Goal: Transaction & Acquisition: Purchase product/service

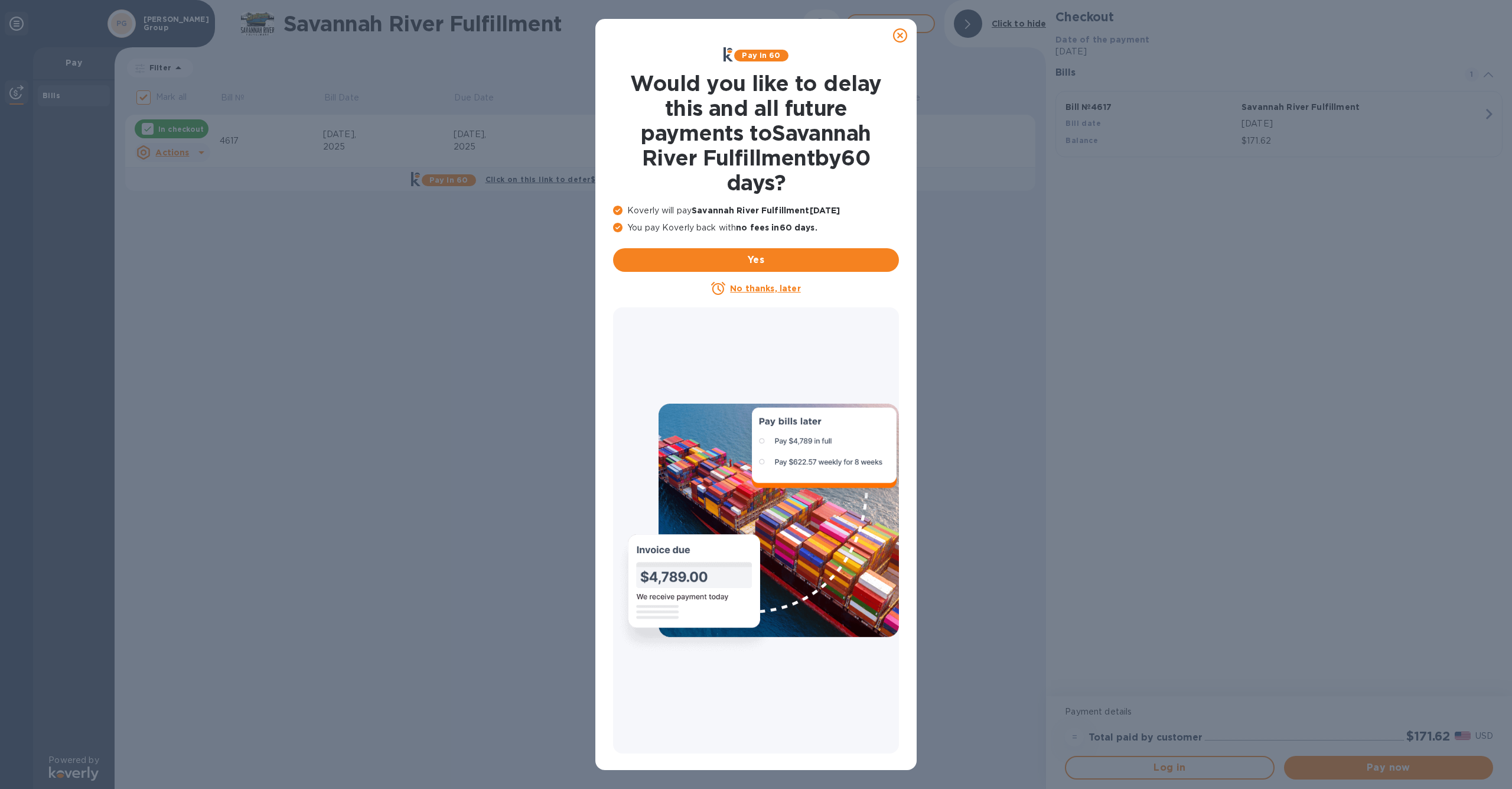
click at [765, 288] on u "No thanks, later" at bounding box center [765, 288] width 70 height 10
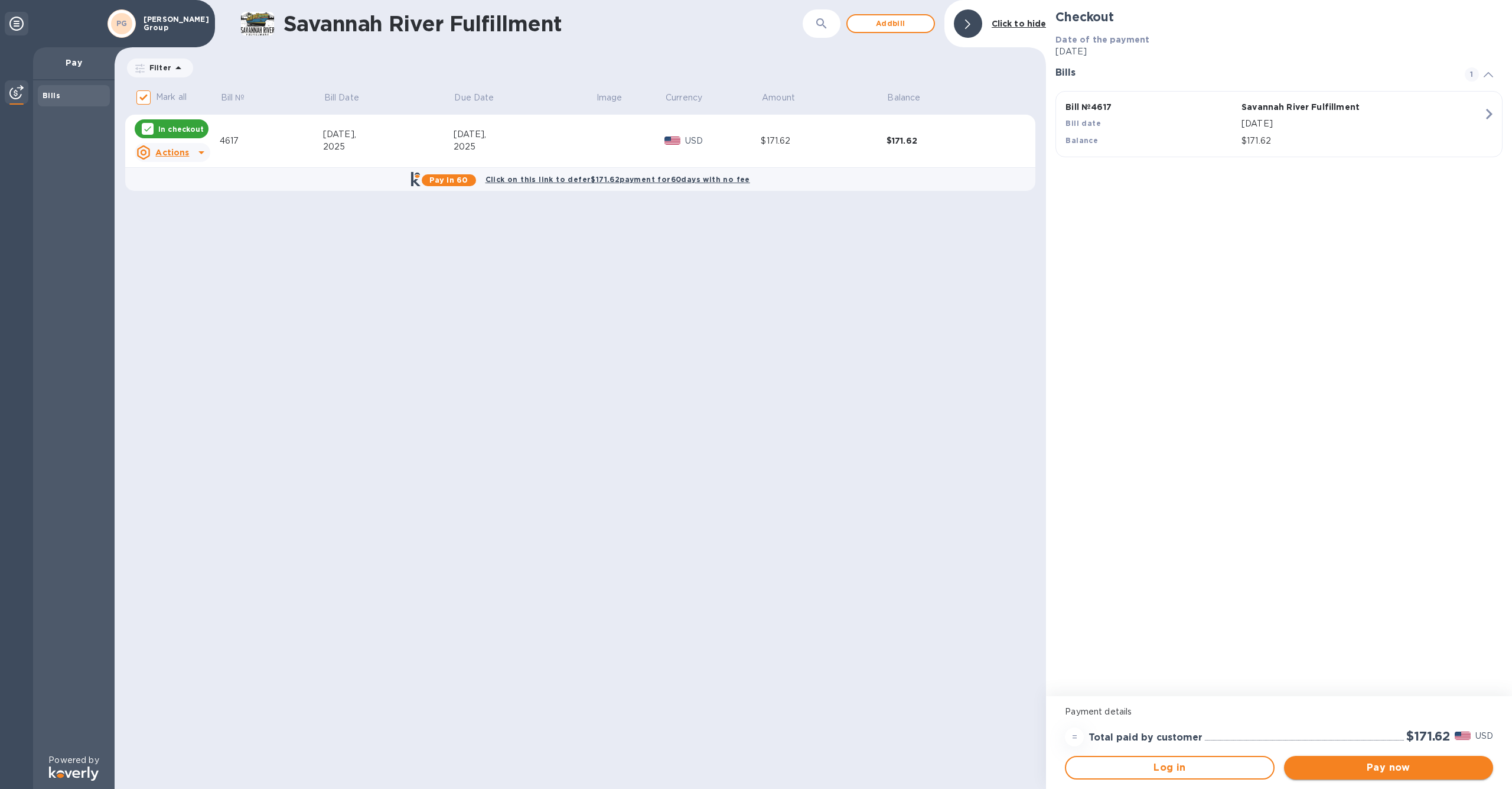
click at [1357, 766] on span "Pay now" at bounding box center [1388, 767] width 190 height 14
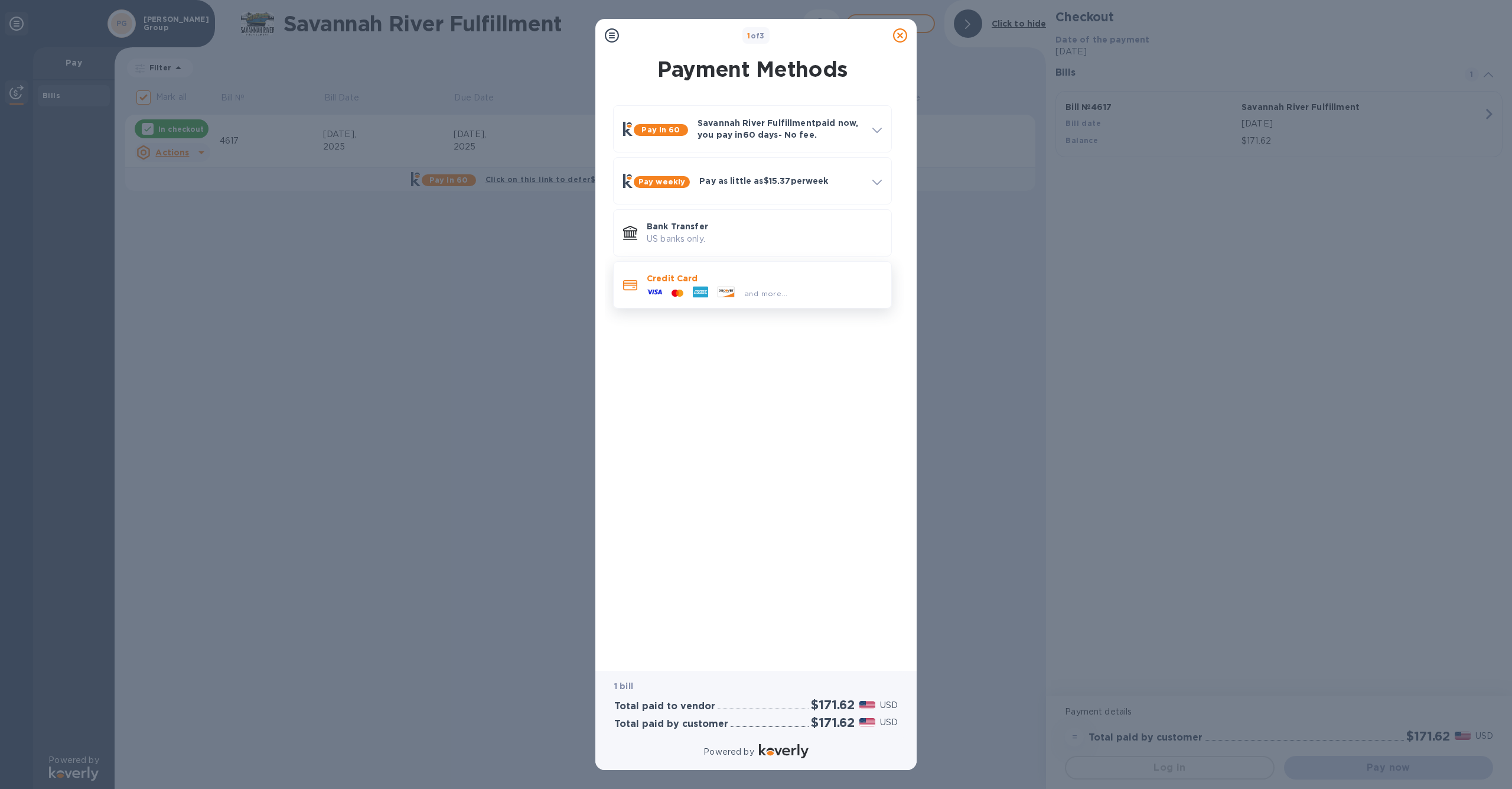
click at [793, 278] on p "Credit Card" at bounding box center [764, 278] width 235 height 12
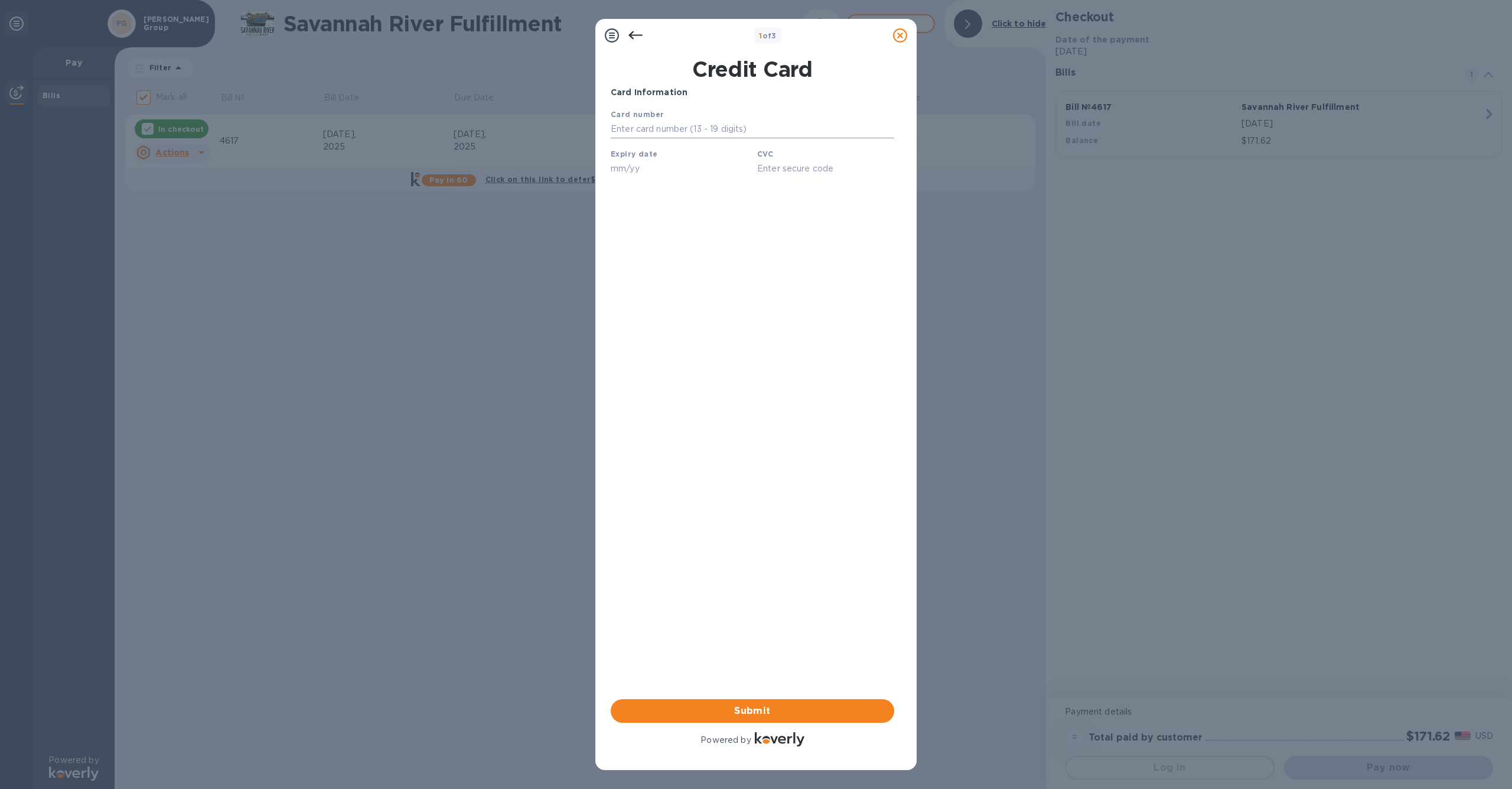
click at [692, 129] on input "text" at bounding box center [752, 129] width 283 height 18
type input "[CREDIT_CARD_NUMBER]"
type input "04/27"
type input "761"
click at [743, 710] on span "Submit" at bounding box center [752, 711] width 265 height 14
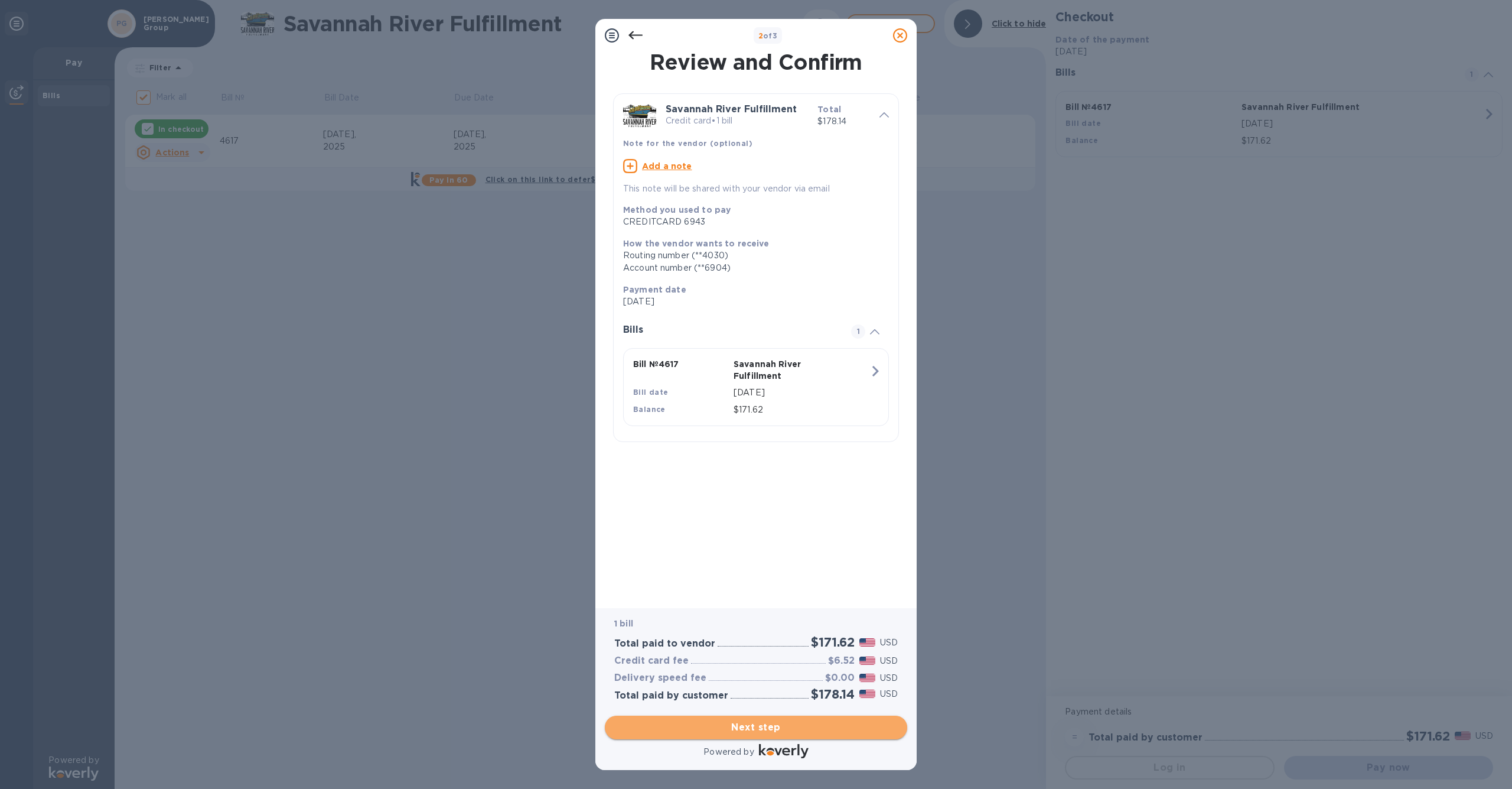
click at [764, 731] on span "Next step" at bounding box center [756, 727] width 283 height 14
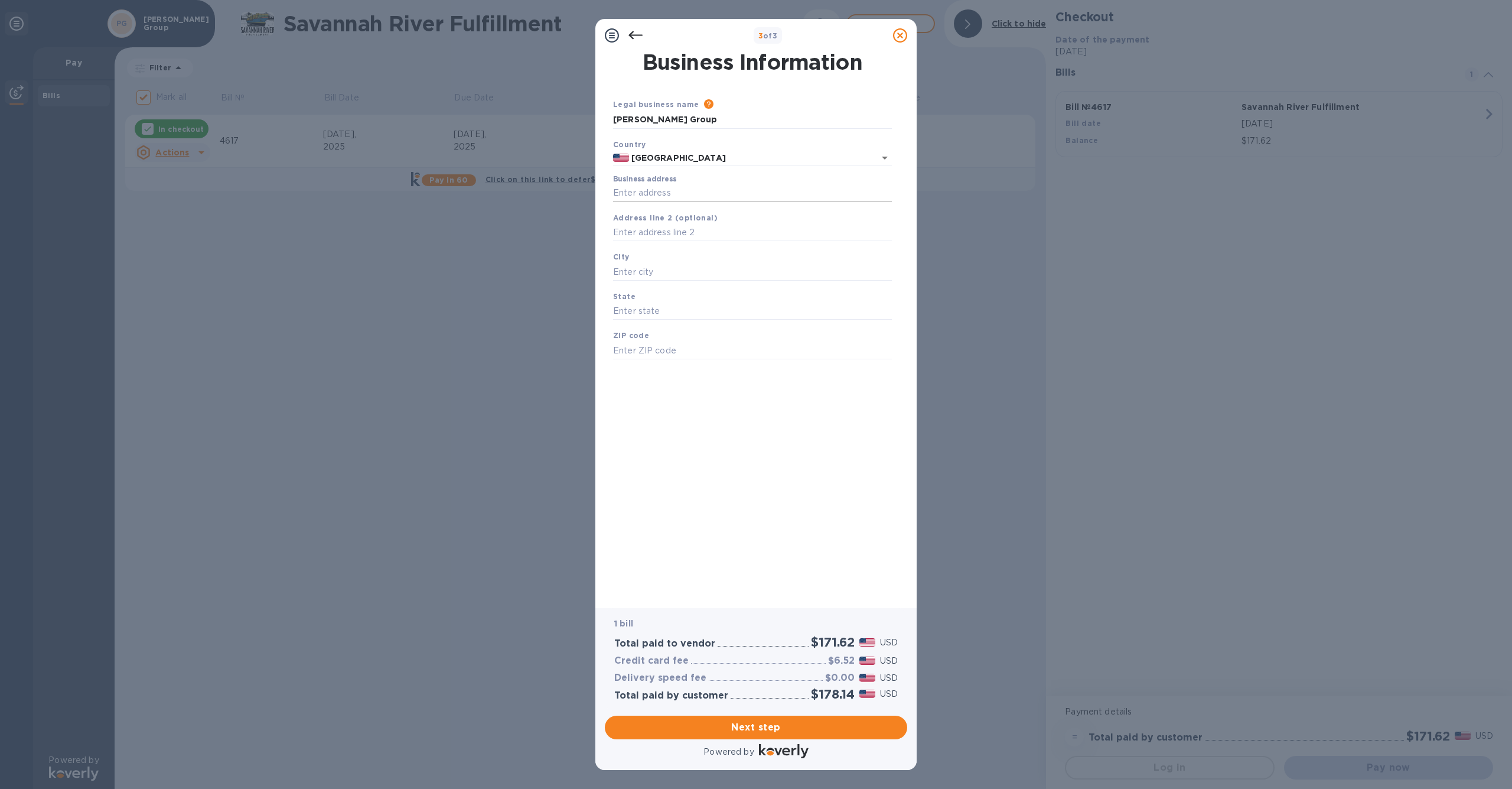
click at [679, 195] on input "Business address" at bounding box center [752, 193] width 278 height 18
type input "[STREET_ADDRESS]"
type input "[GEOGRAPHIC_DATA]"
type input "97302"
click at [663, 306] on input "text" at bounding box center [752, 312] width 278 height 18
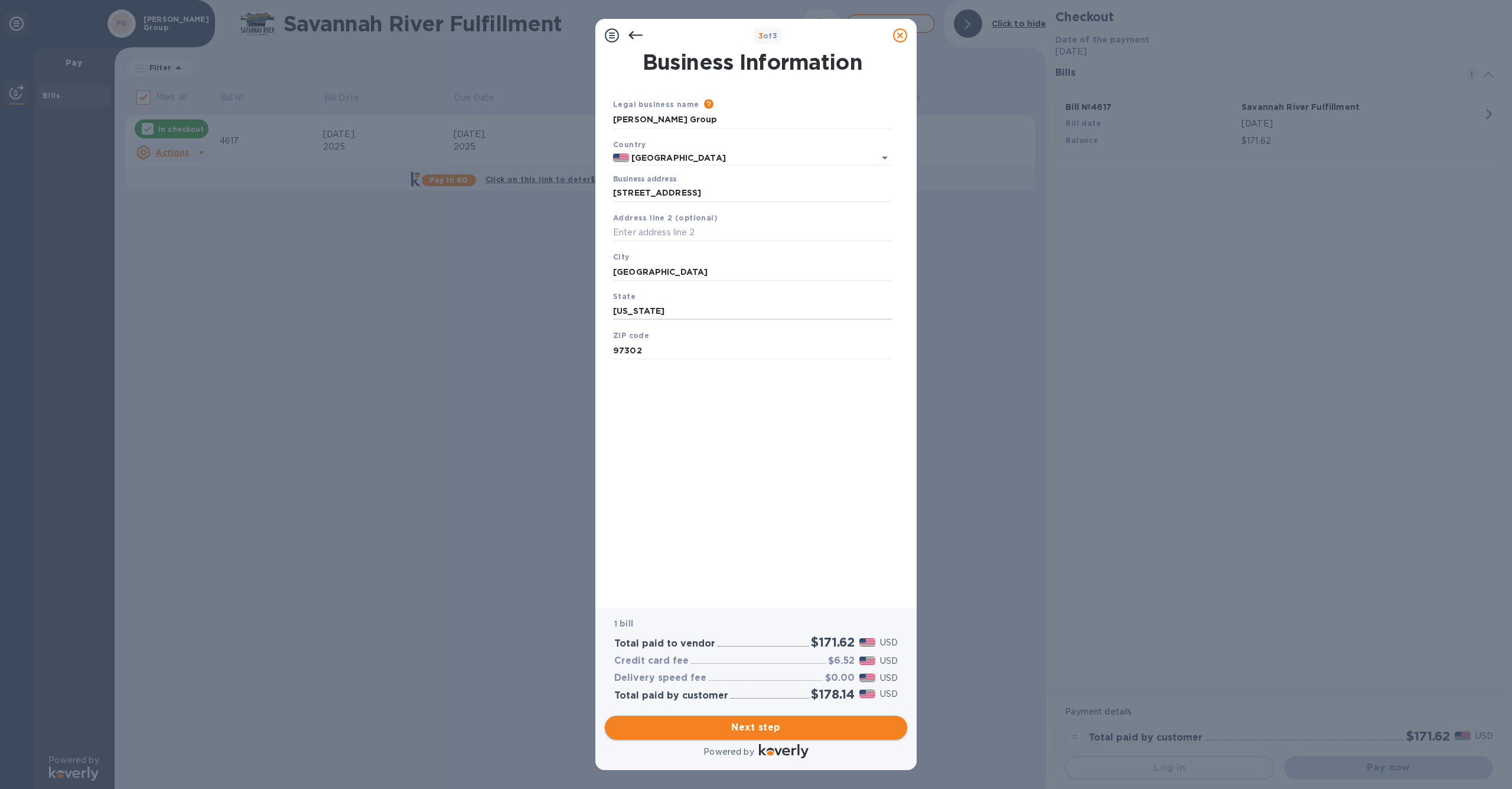
type input "[US_STATE]"
click at [732, 730] on span "Next step" at bounding box center [756, 727] width 283 height 14
click at [683, 270] on input "[GEOGRAPHIC_DATA]" at bounding box center [752, 272] width 278 height 18
type input "[GEOGRAPHIC_DATA]"
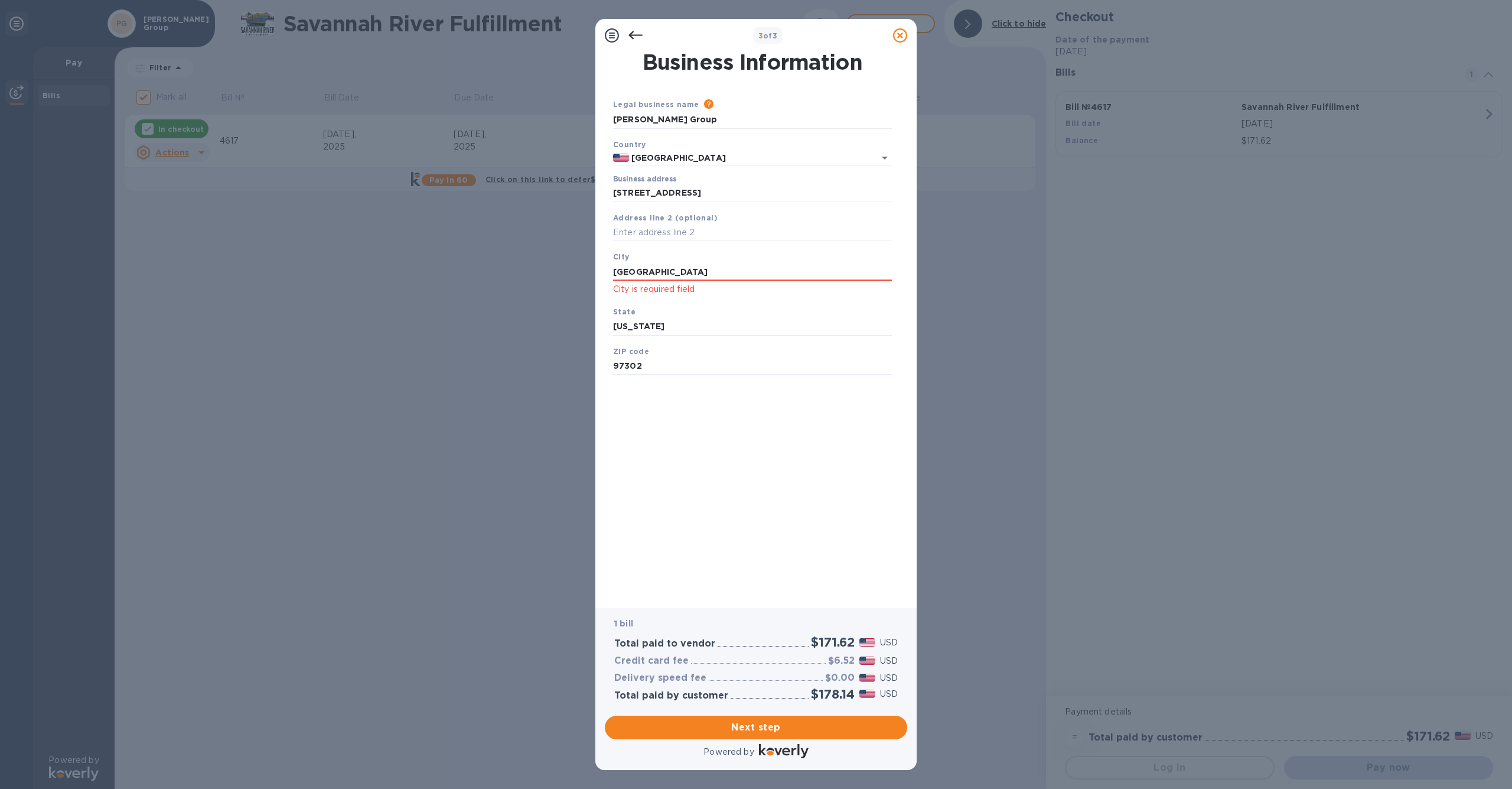
click at [721, 437] on div "Business Information Legal business name Please provide the legal name that app…" at bounding box center [756, 322] width 291 height 539
click at [739, 719] on button "Next step" at bounding box center [756, 727] width 303 height 23
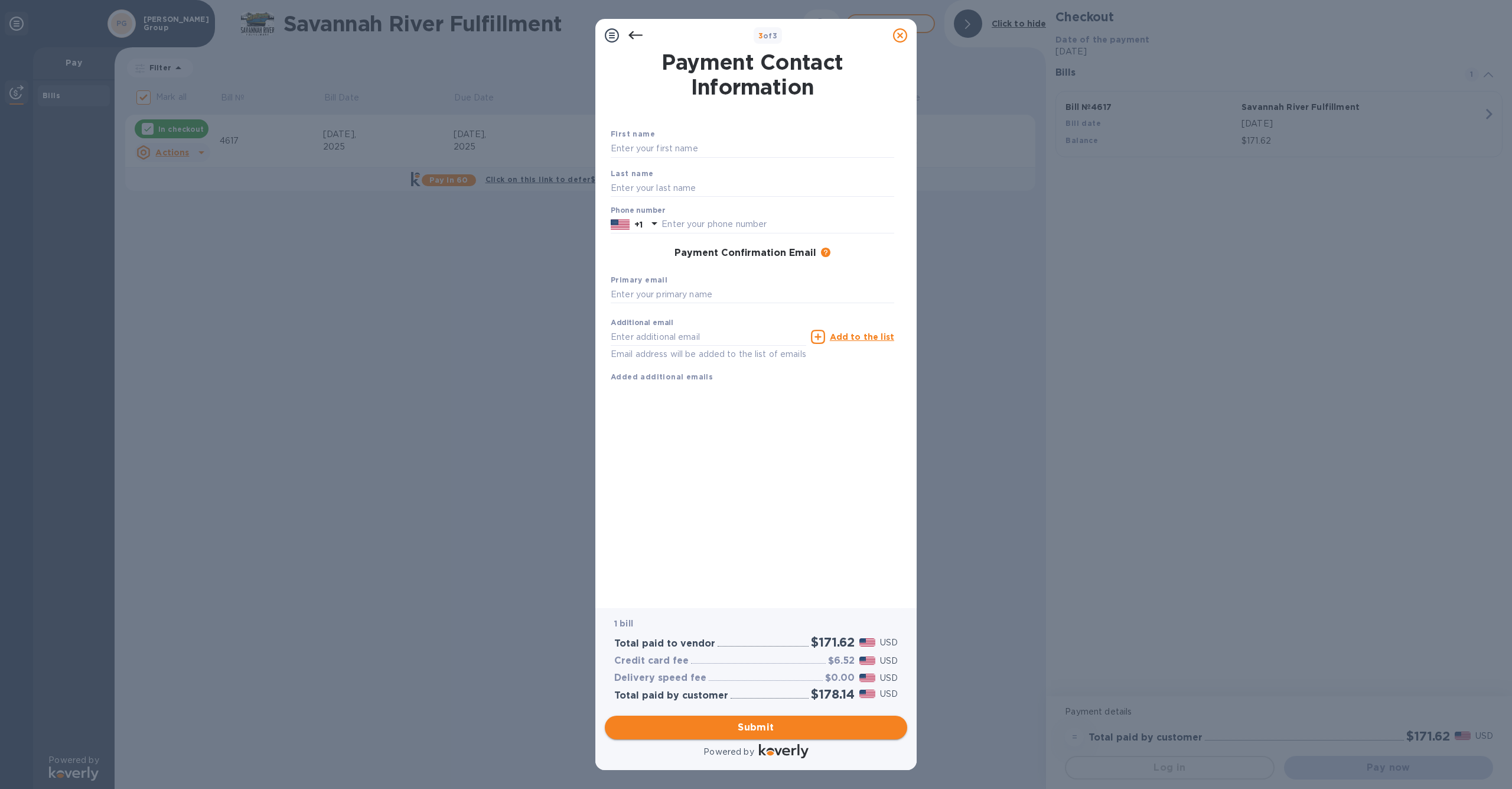
click at [743, 726] on span "Submit" at bounding box center [756, 727] width 283 height 14
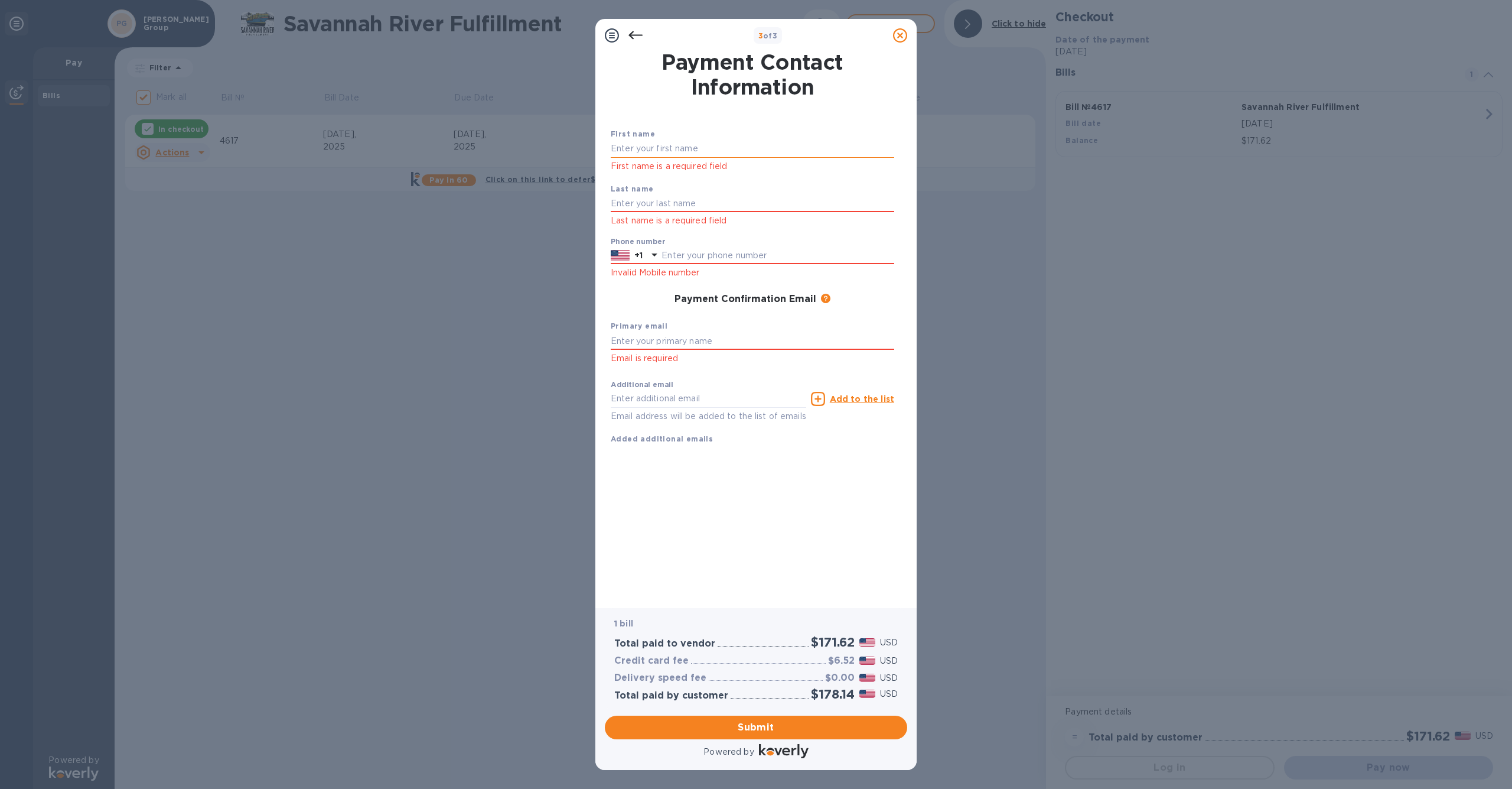
click at [659, 149] on input "text" at bounding box center [752, 149] width 283 height 18
type input "[PERSON_NAME]"
type input "5039319315"
type input "[PERSON_NAME][EMAIL_ADDRESS][DOMAIN_NAME]"
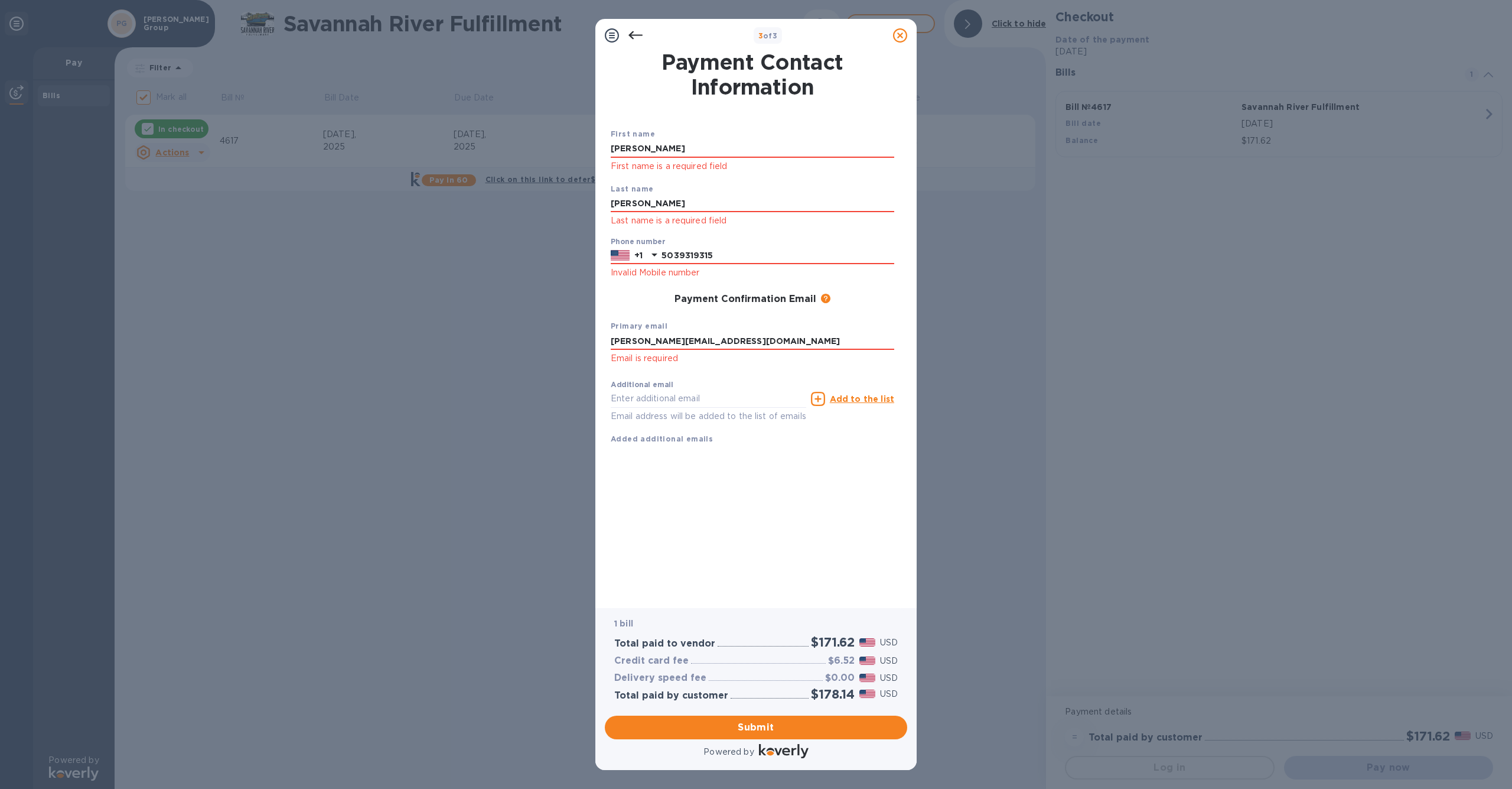
type input "[PERSON_NAME][EMAIL_ADDRESS][DOMAIN_NAME]"
click at [710, 336] on input "[PERSON_NAME][EMAIL_ADDRESS][DOMAIN_NAME]" at bounding box center [752, 341] width 283 height 18
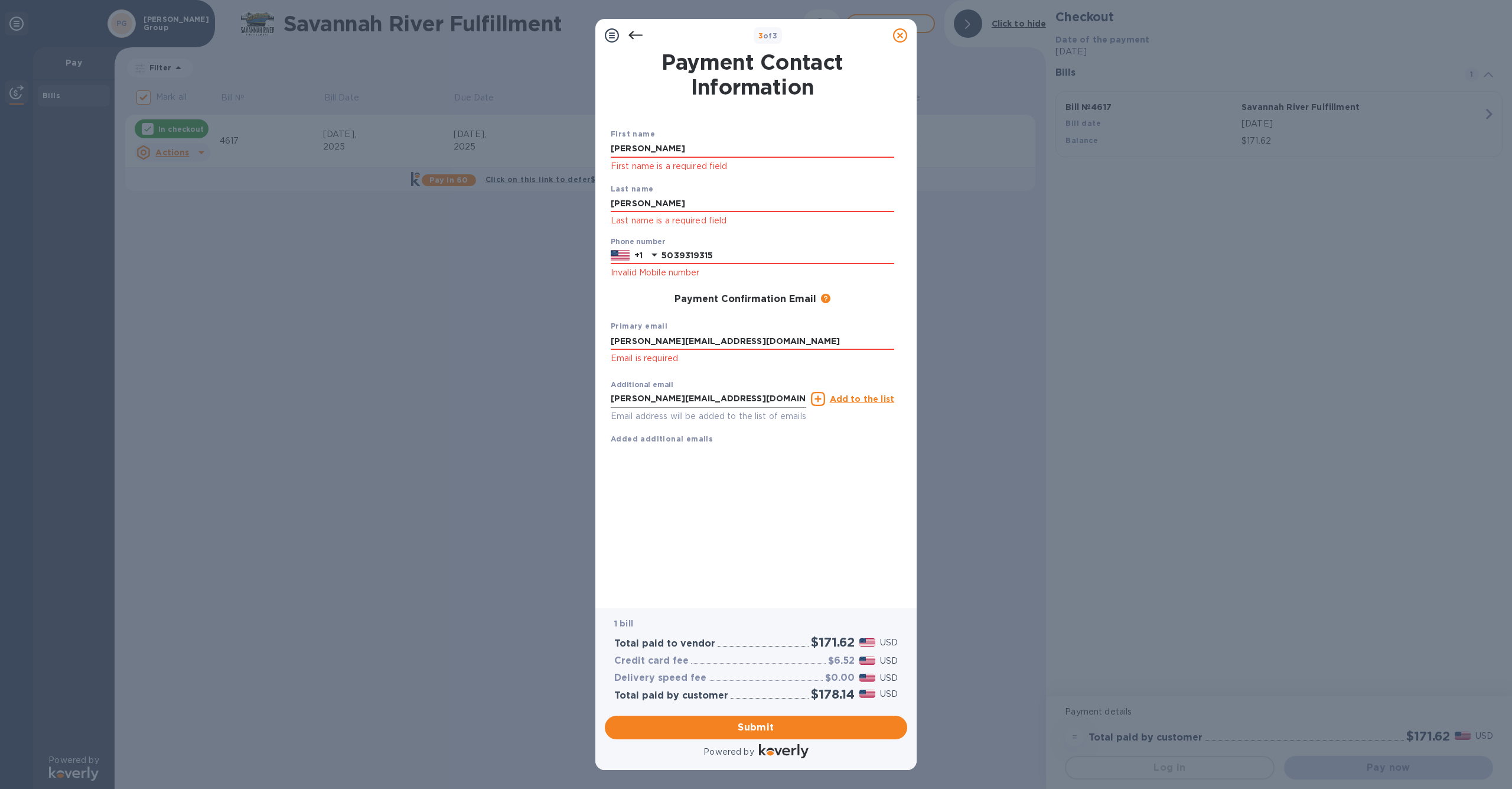
type input "[PERSON_NAME][EMAIL_ADDRESS][DOMAIN_NAME]"
click at [700, 397] on input "[PERSON_NAME][EMAIL_ADDRESS][DOMAIN_NAME]" at bounding box center [708, 399] width 195 height 18
click at [725, 559] on div "Payment Contact Information First name [PERSON_NAME] First name is a required f…" at bounding box center [756, 322] width 291 height 539
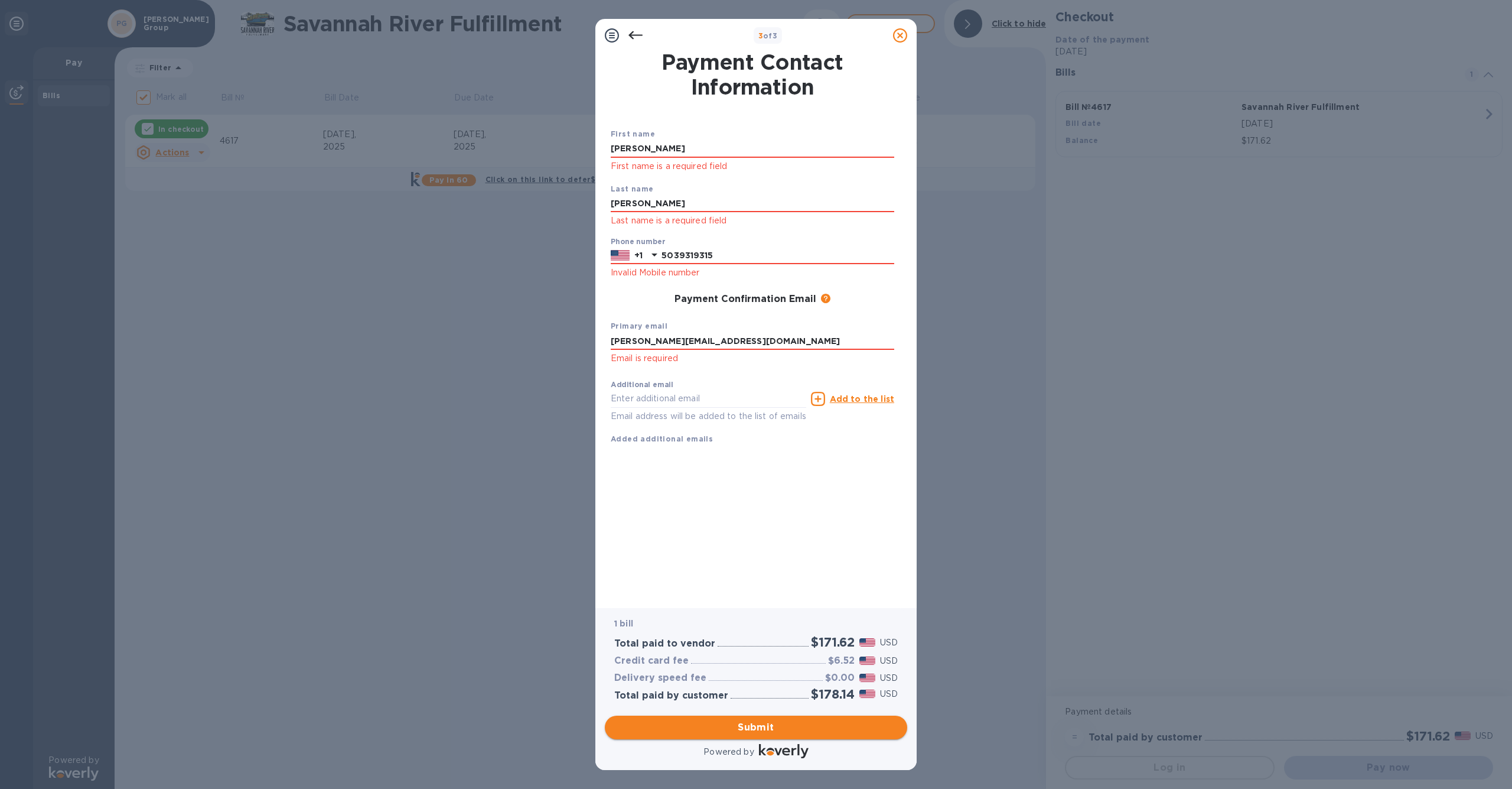
click at [751, 731] on span "Submit" at bounding box center [756, 727] width 283 height 14
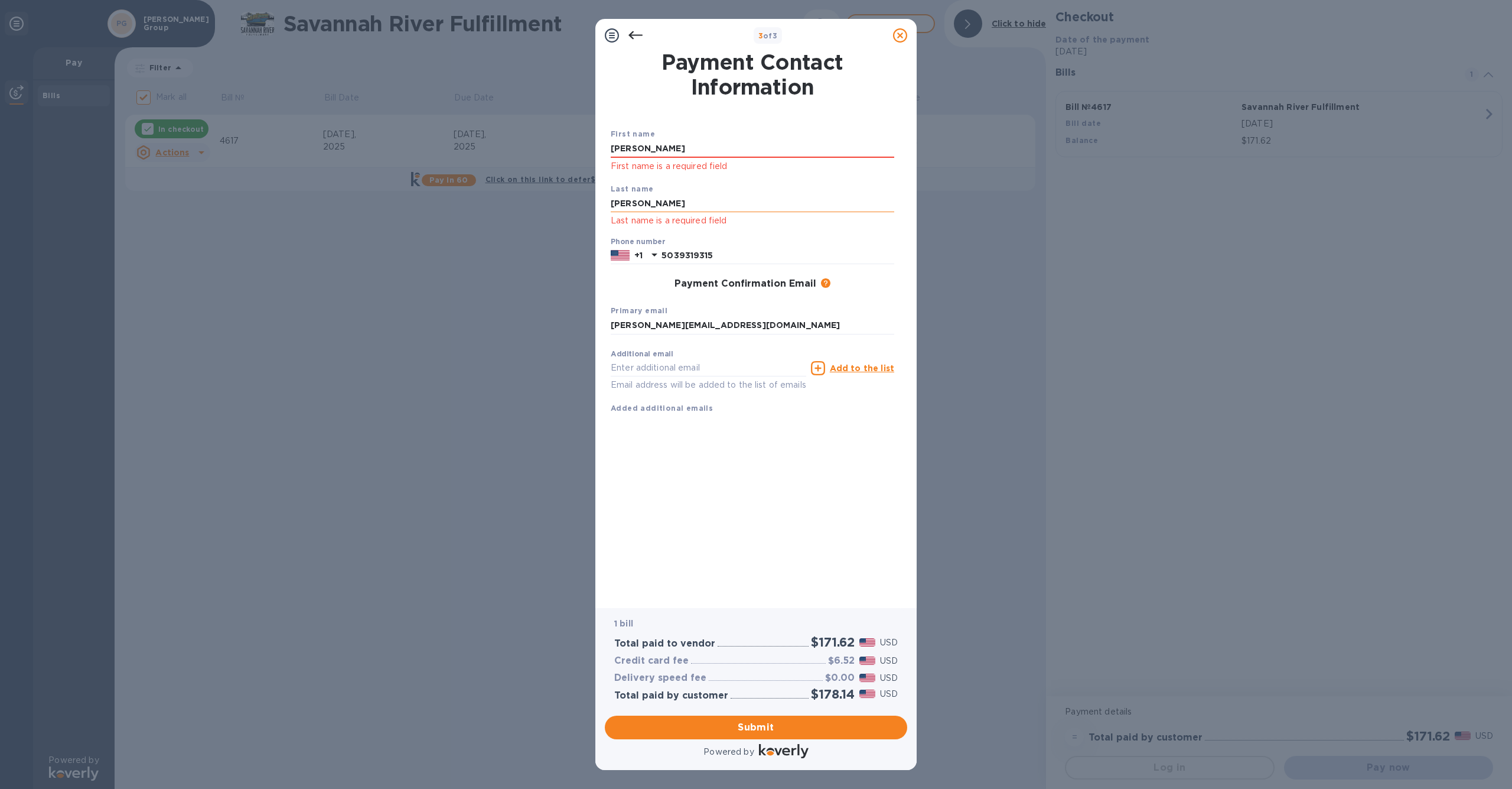
click at [670, 198] on input "[PERSON_NAME]" at bounding box center [752, 204] width 283 height 18
type input "[PERSON_NAME]"
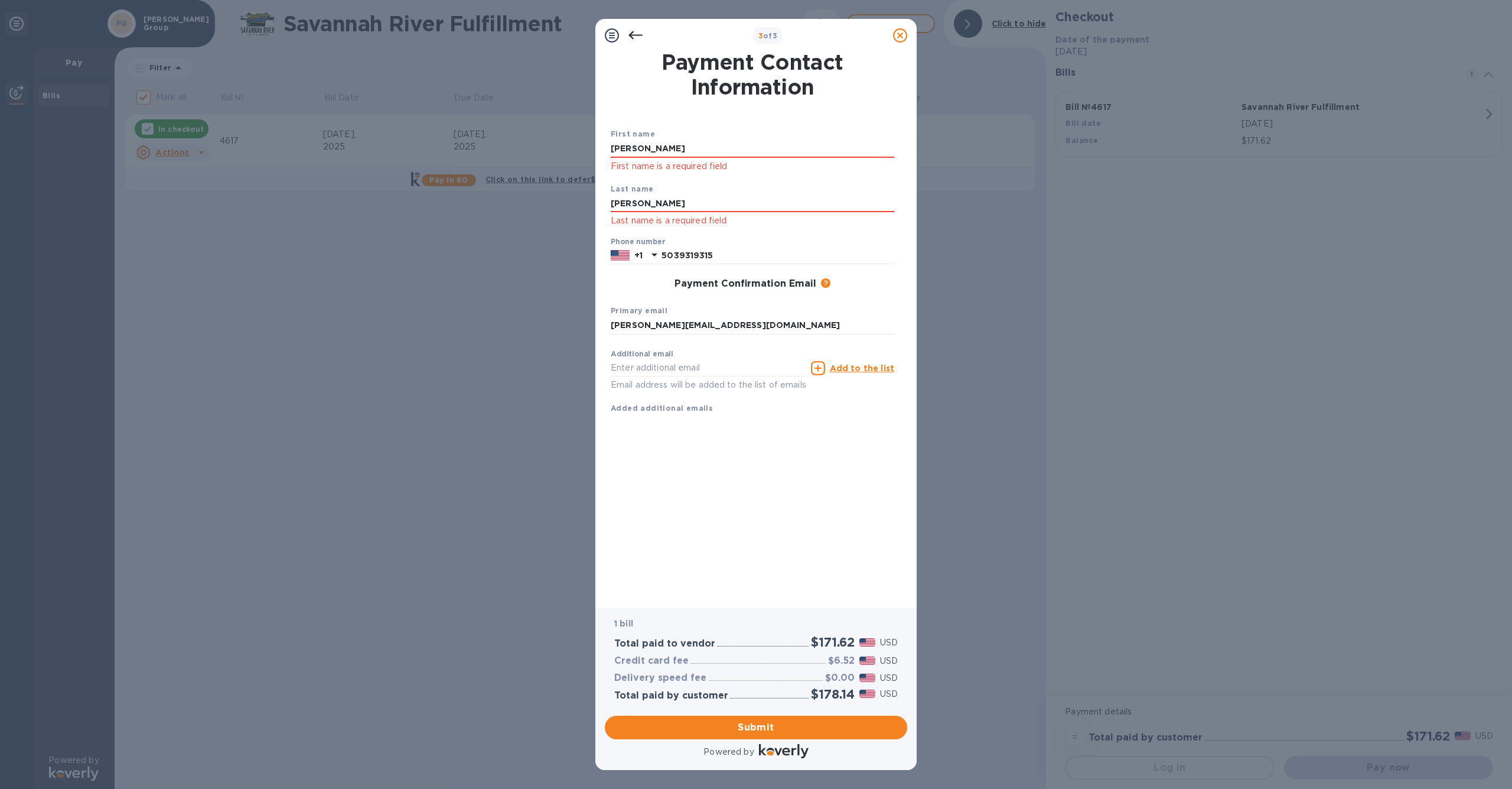
click at [730, 512] on div "Payment Contact Information First name [PERSON_NAME] First name is a required f…" at bounding box center [756, 322] width 291 height 539
click at [755, 726] on span "Submit" at bounding box center [756, 727] width 283 height 14
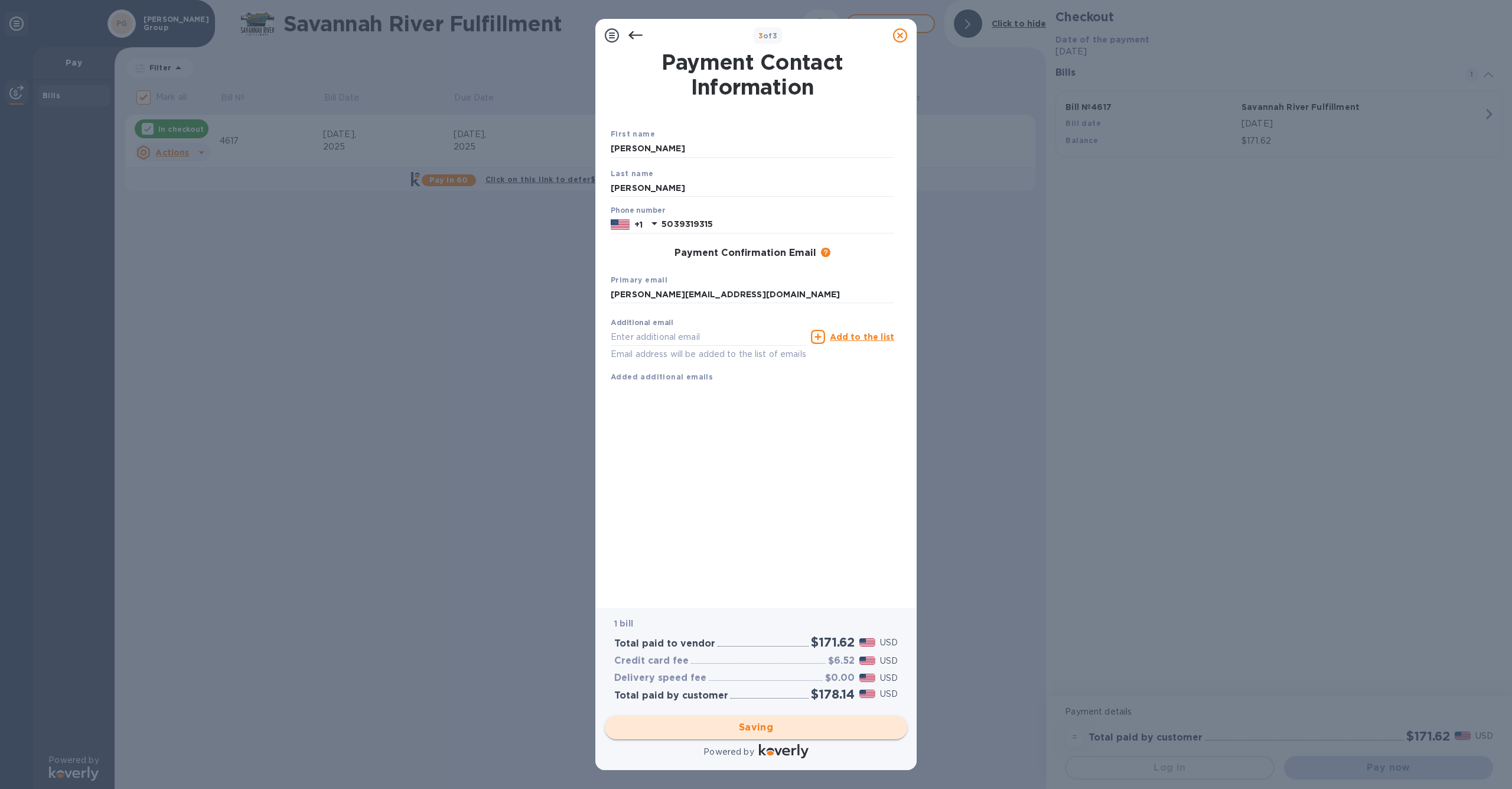
checkbox input "false"
